Goal: Go to known website: Access a specific website the user already knows

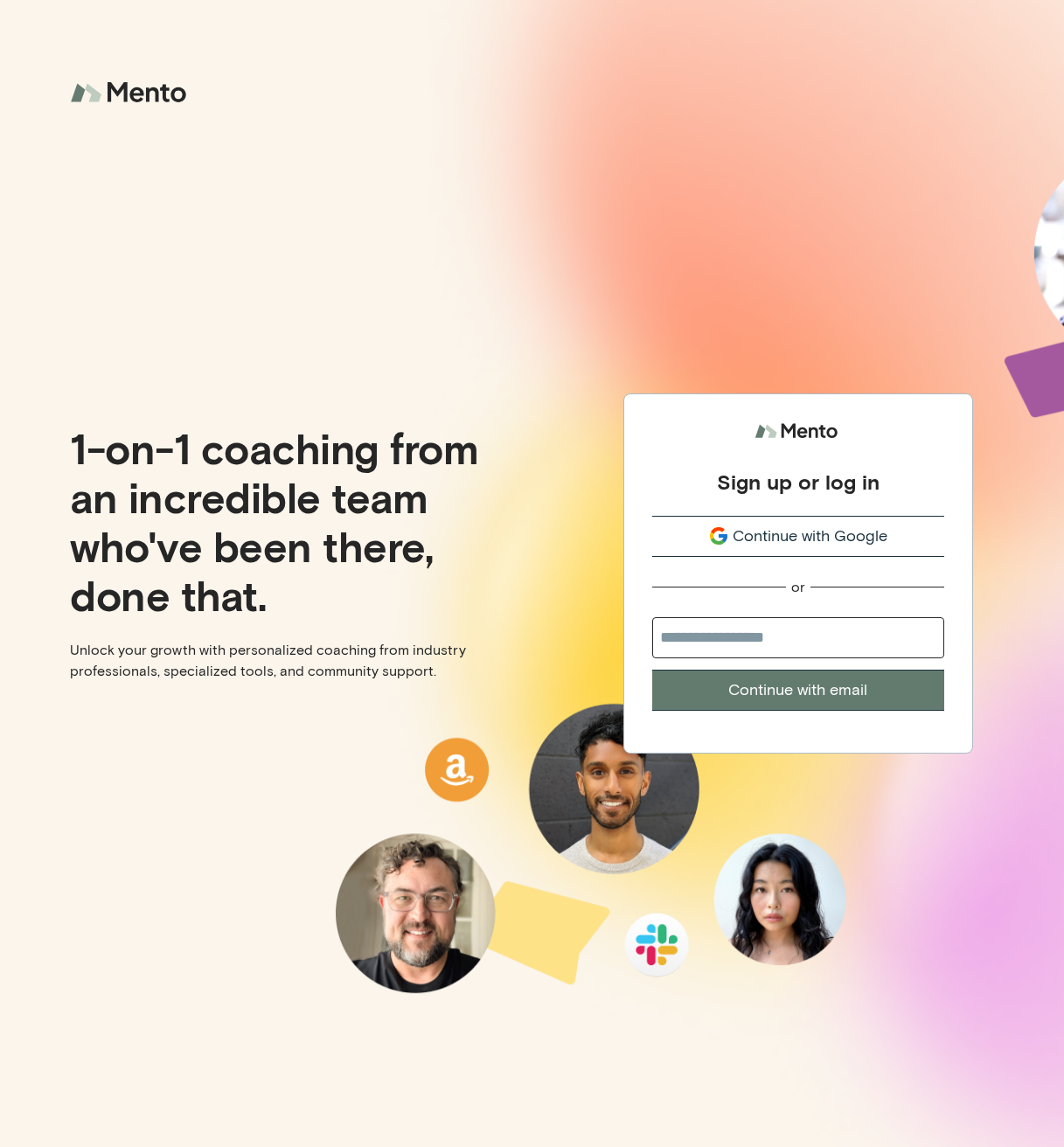
click at [770, 521] on button "Continue with Google" at bounding box center [798, 536] width 292 height 41
